Goal: Transaction & Acquisition: Book appointment/travel/reservation

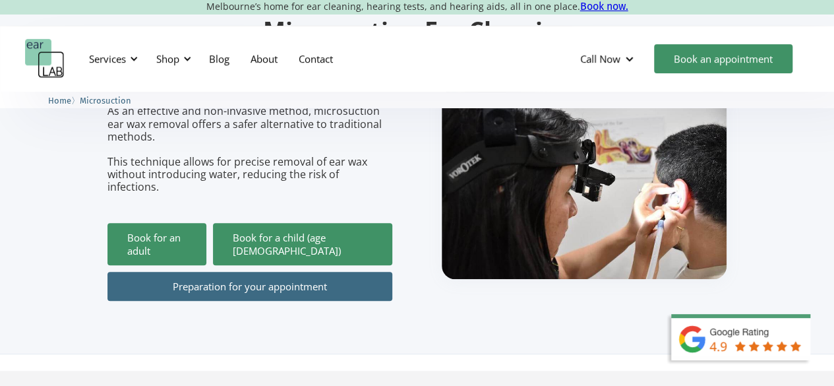
scroll to position [198, 0]
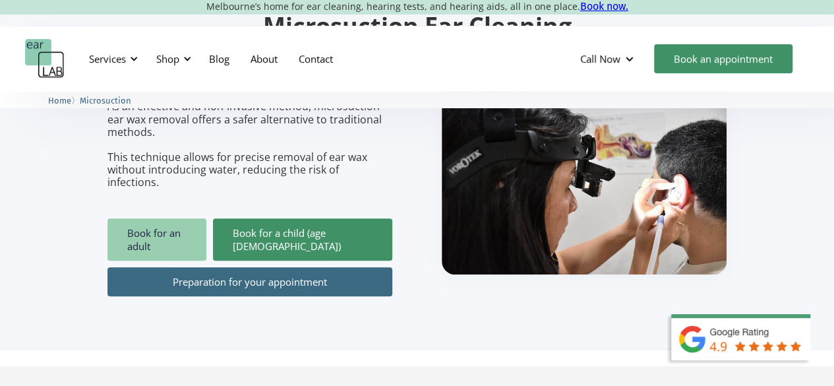
click at [181, 218] on link "Book for an adult" at bounding box center [156, 239] width 99 height 42
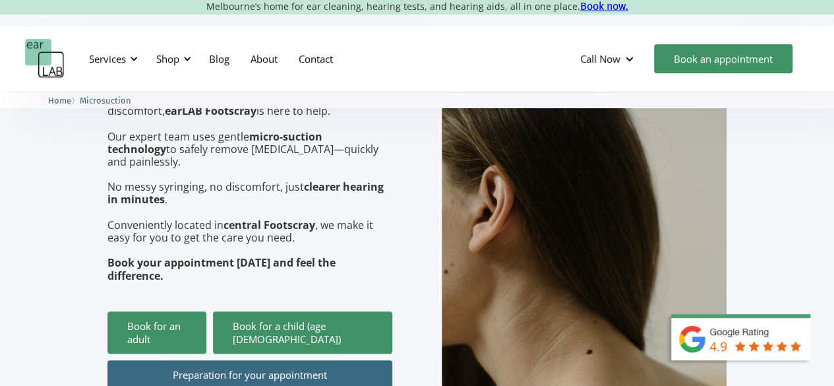
scroll to position [329, 0]
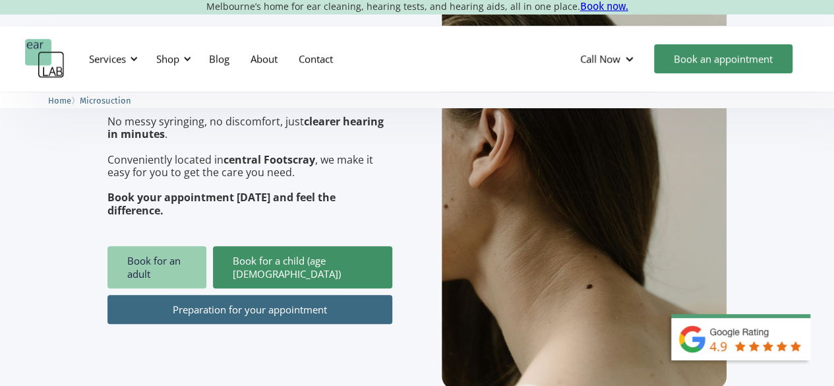
click at [202, 246] on link "Book for an adult" at bounding box center [156, 267] width 99 height 42
